Goal: Task Accomplishment & Management: Use online tool/utility

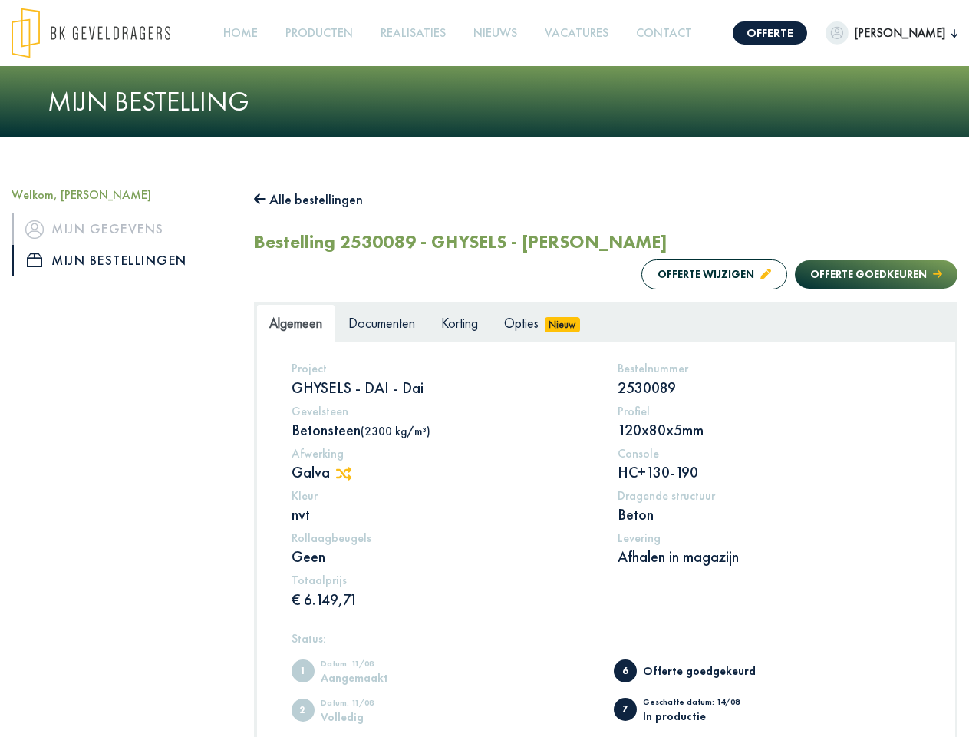
click at [106, 33] on img at bounding box center [91, 33] width 159 height 51
click at [733, 33] on link "Offerte" at bounding box center [770, 32] width 74 height 23
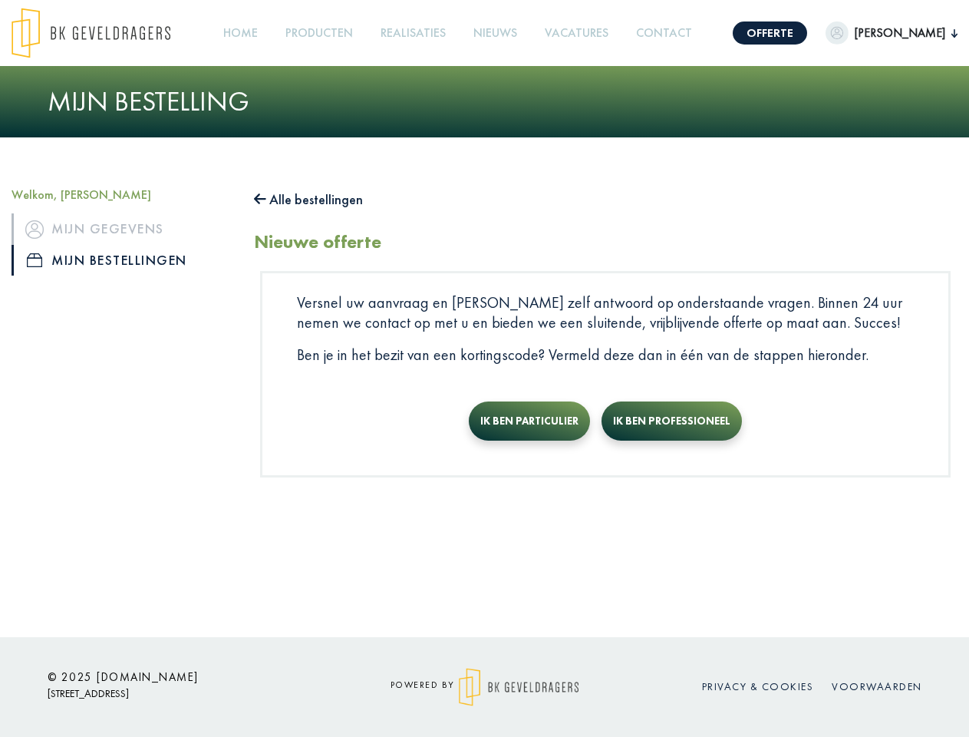
click at [864, 33] on span "[PERSON_NAME]" at bounding box center [900, 33] width 103 height 18
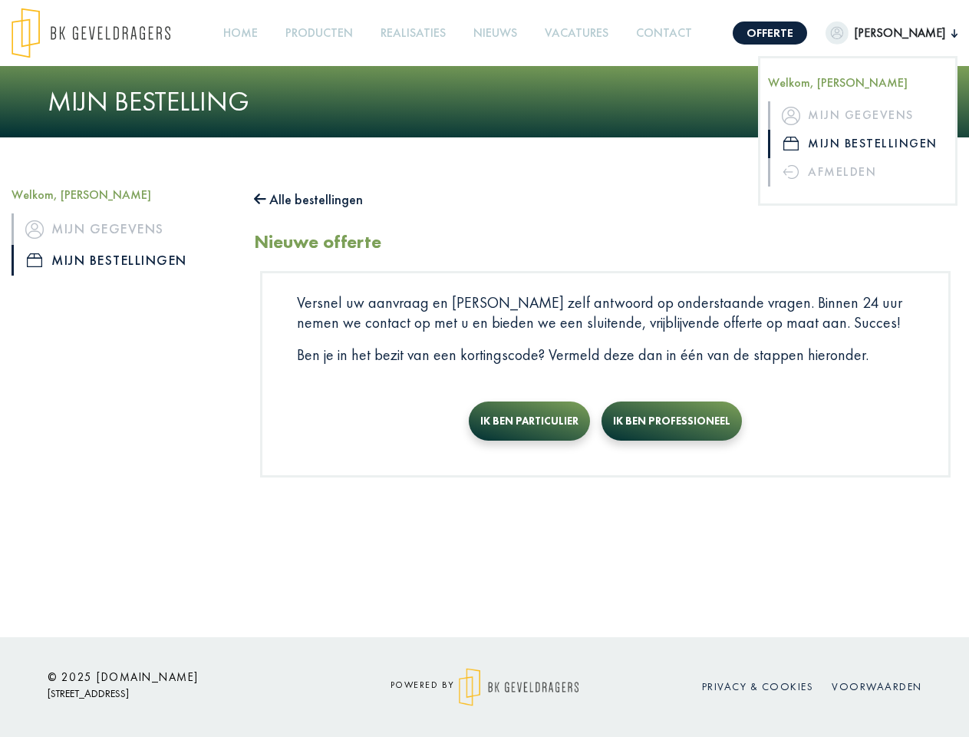
click at [310, 33] on link "Producten +" at bounding box center [319, 33] width 80 height 35
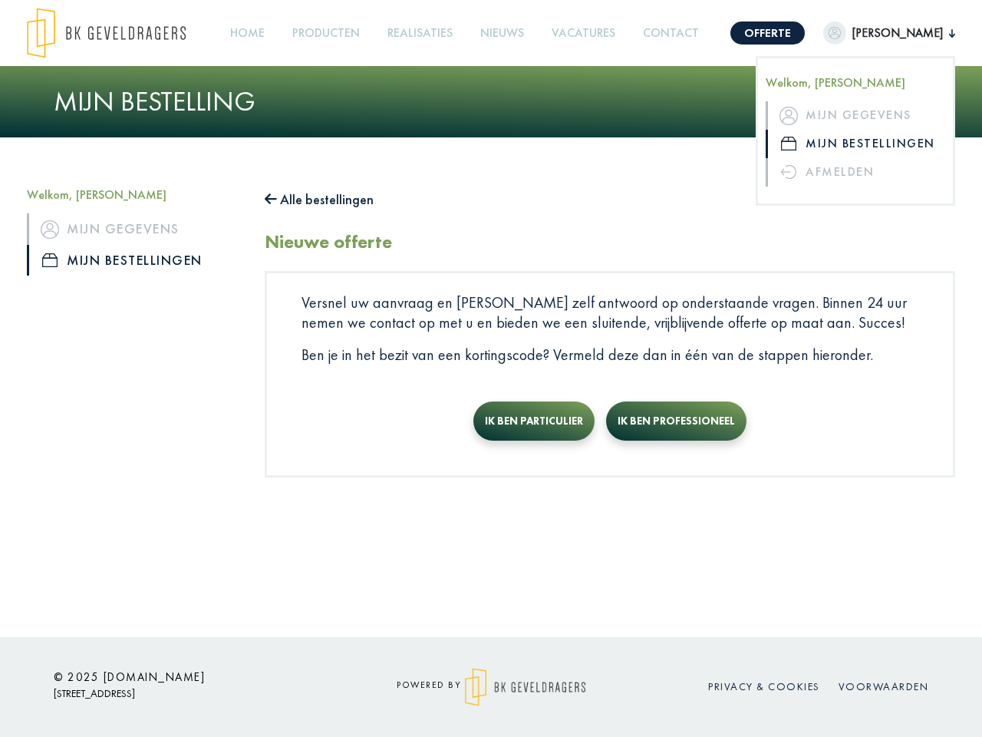
click at [316, 200] on button "Alle bestellingen" at bounding box center [319, 199] width 109 height 25
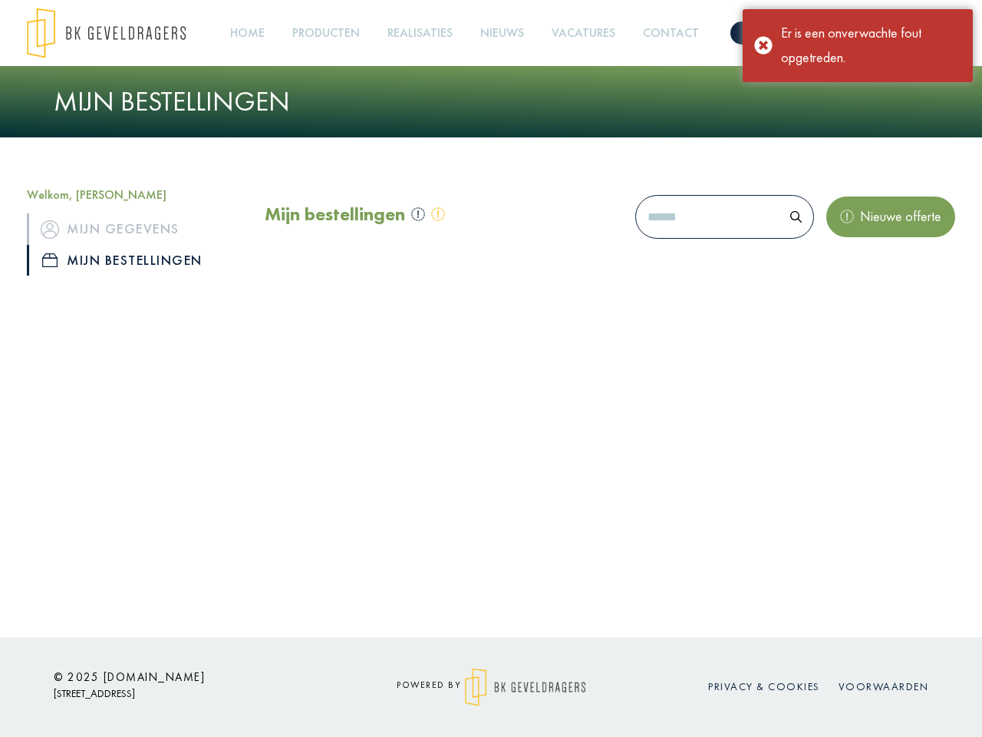
click at [699, 242] on div "Mijn bestellingen Nieuwe offerte" at bounding box center [610, 220] width 691 height 66
click at [861, 242] on div "Mijn bestellingen Nieuwe offerte" at bounding box center [610, 220] width 691 height 66
click at [351, 443] on div "Offerte [PERSON_NAME] Welkom, [PERSON_NAME] Mijn gegevens Mijn bestellingen Afm…" at bounding box center [491, 318] width 982 height 637
